Goal: Transaction & Acquisition: Subscribe to service/newsletter

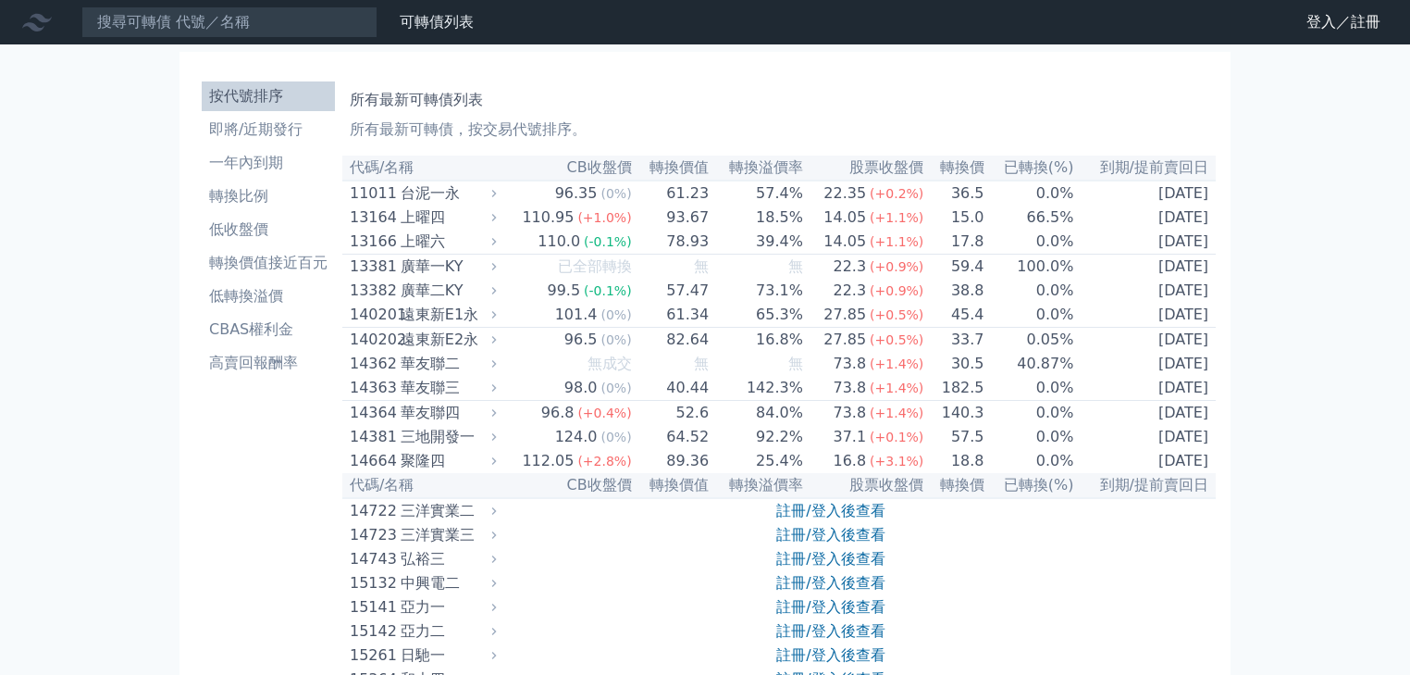
click at [1329, 6] on nav "可轉債列表 財務數據 可轉債列表 財務數據 登入／註冊 登入／註冊" at bounding box center [705, 22] width 1410 height 44
click at [1327, 16] on link "登入／註冊" at bounding box center [1344, 22] width 104 height 30
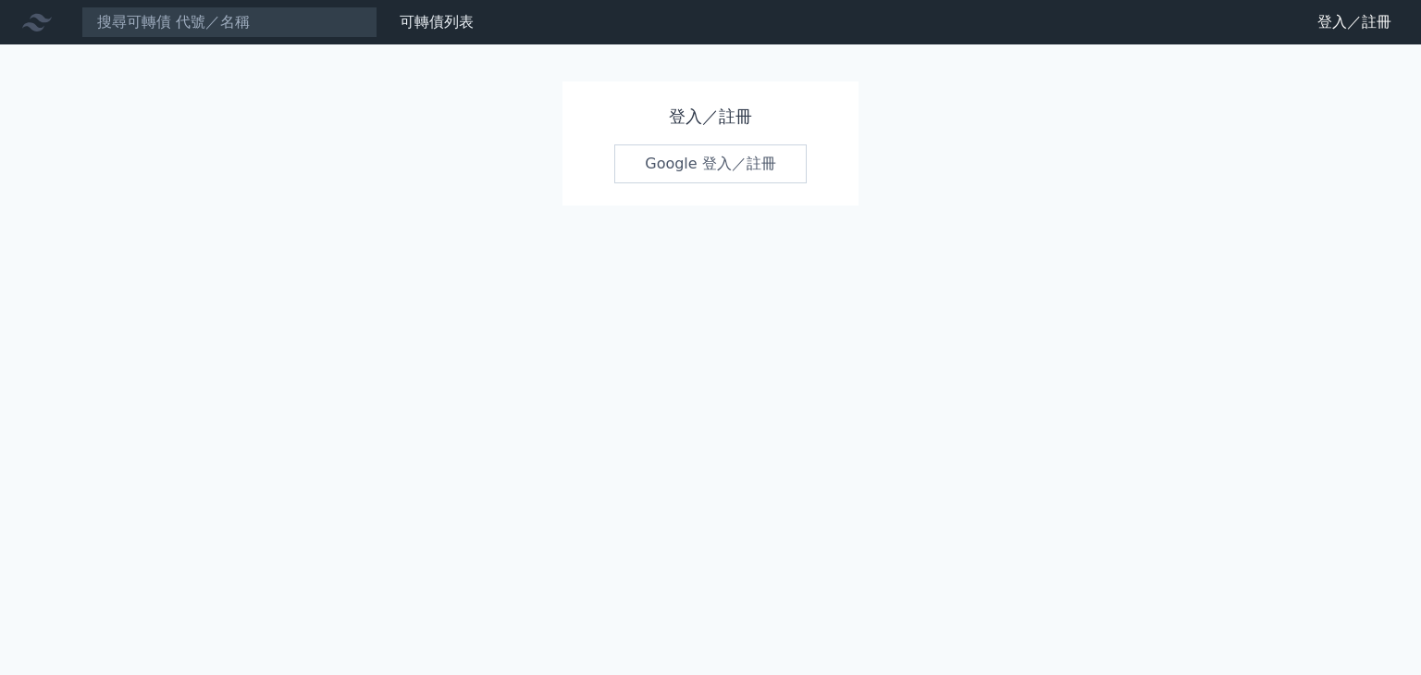
click at [748, 160] on link "Google 登入／註冊" at bounding box center [710, 163] width 192 height 39
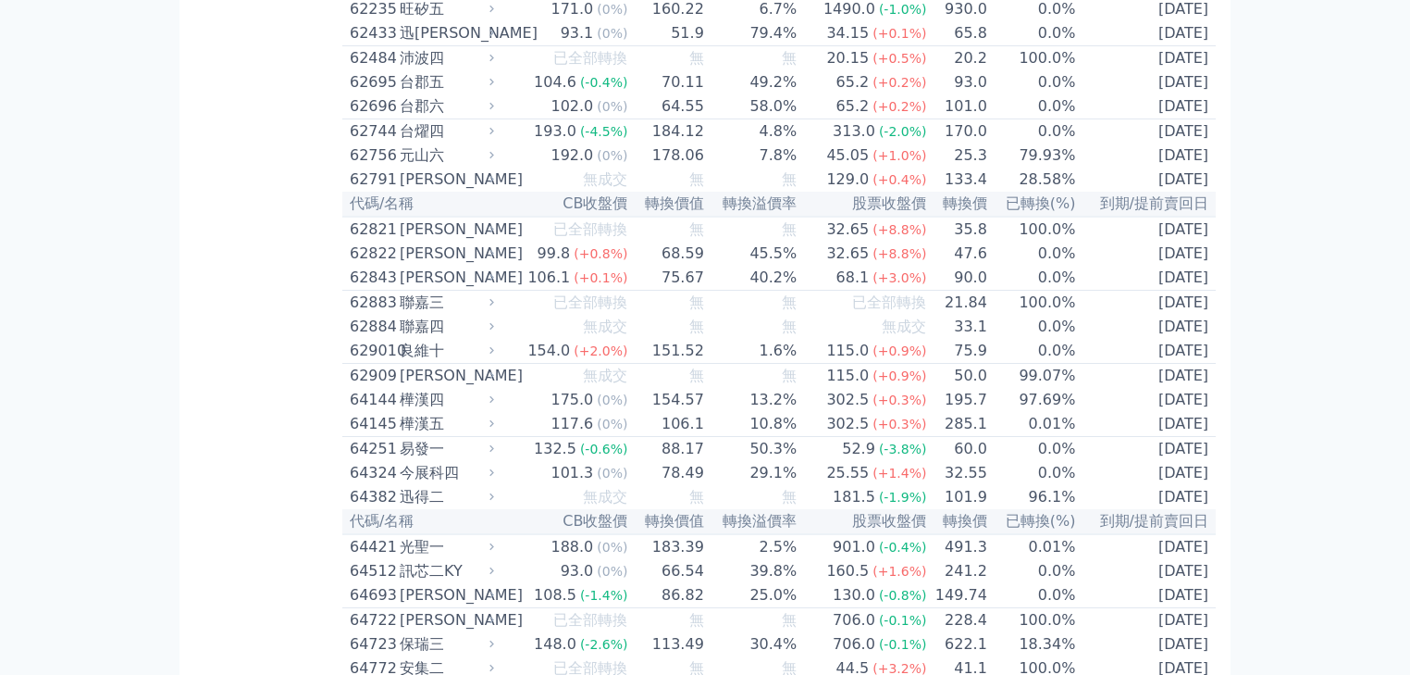
scroll to position [7551, 0]
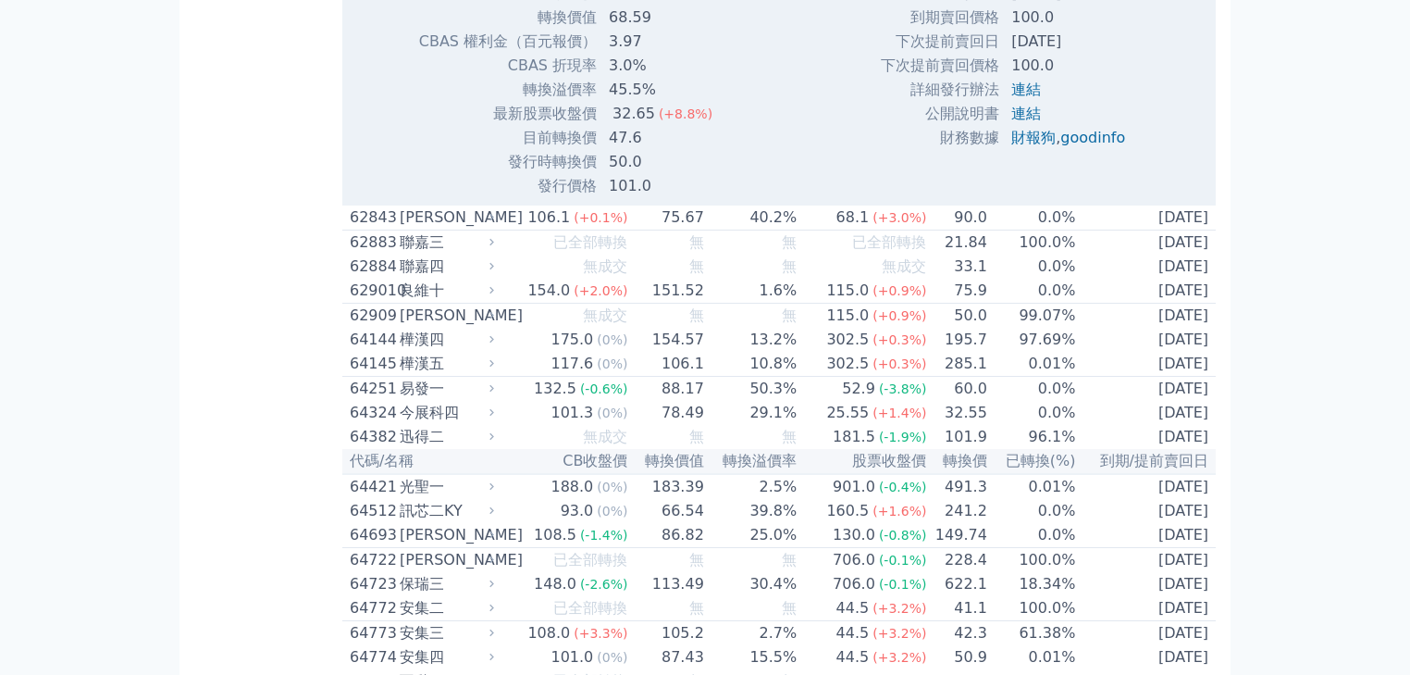
scroll to position [8218, 0]
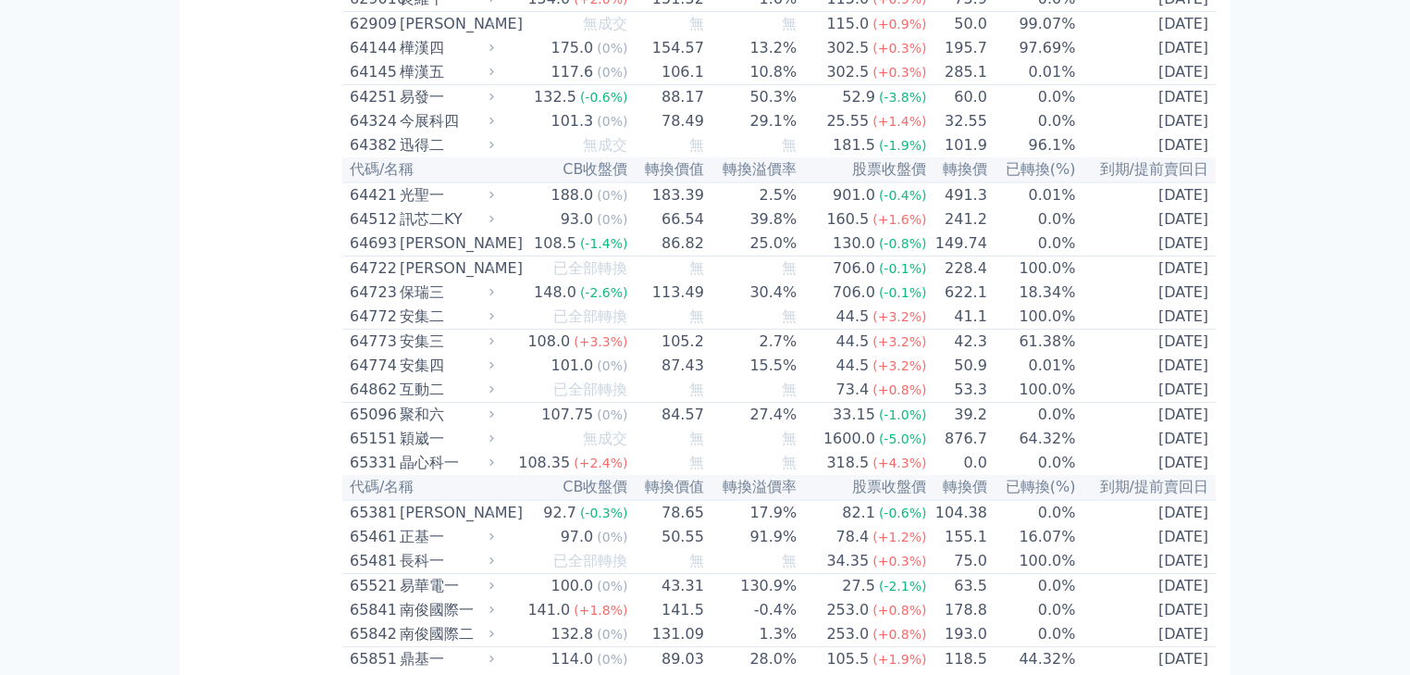
drag, startPoint x: 607, startPoint y: 385, endPoint x: 634, endPoint y: 389, distance: 27.1
